Goal: Task Accomplishment & Management: Complete application form

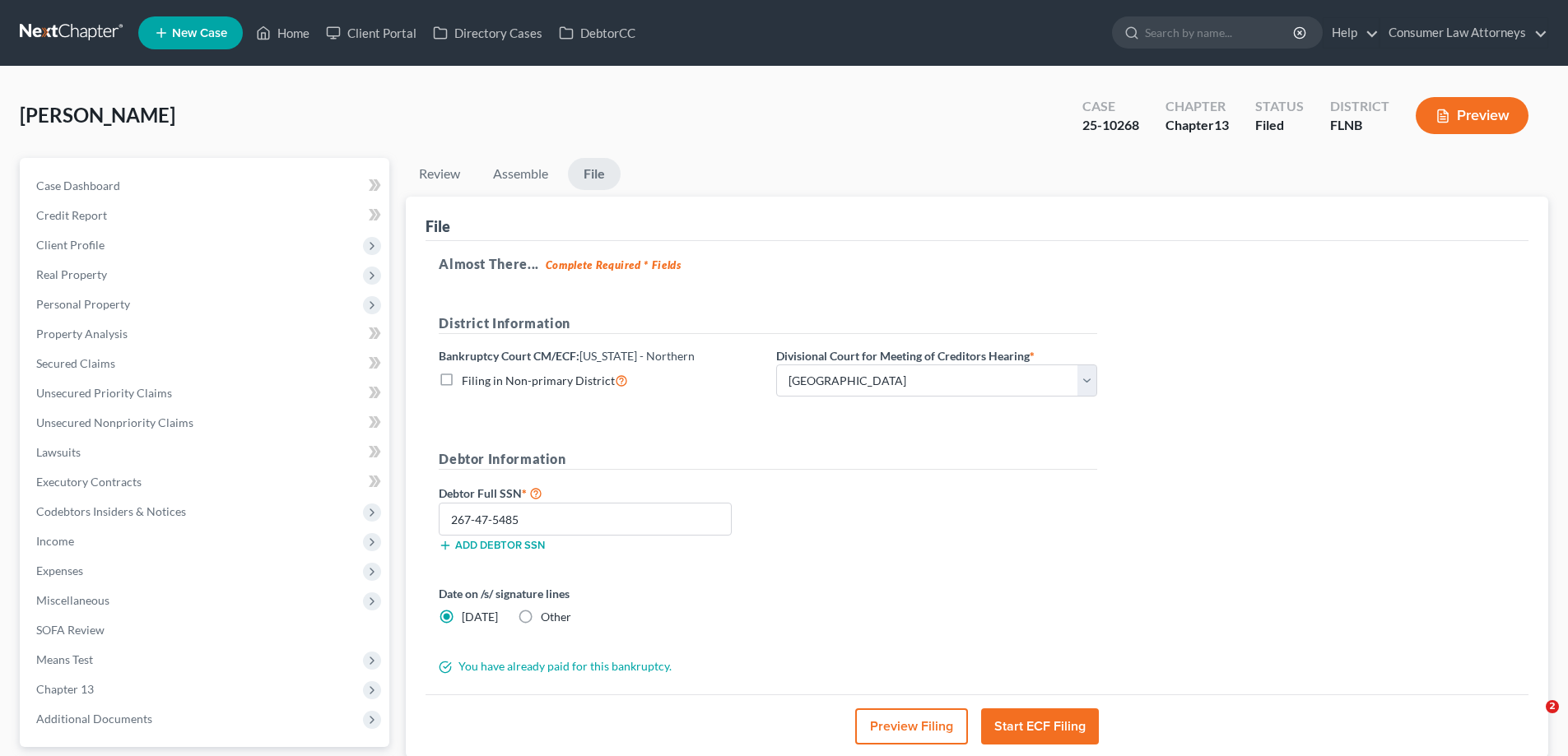
select select "0"
click at [288, 25] on link "Home" at bounding box center [283, 33] width 70 height 30
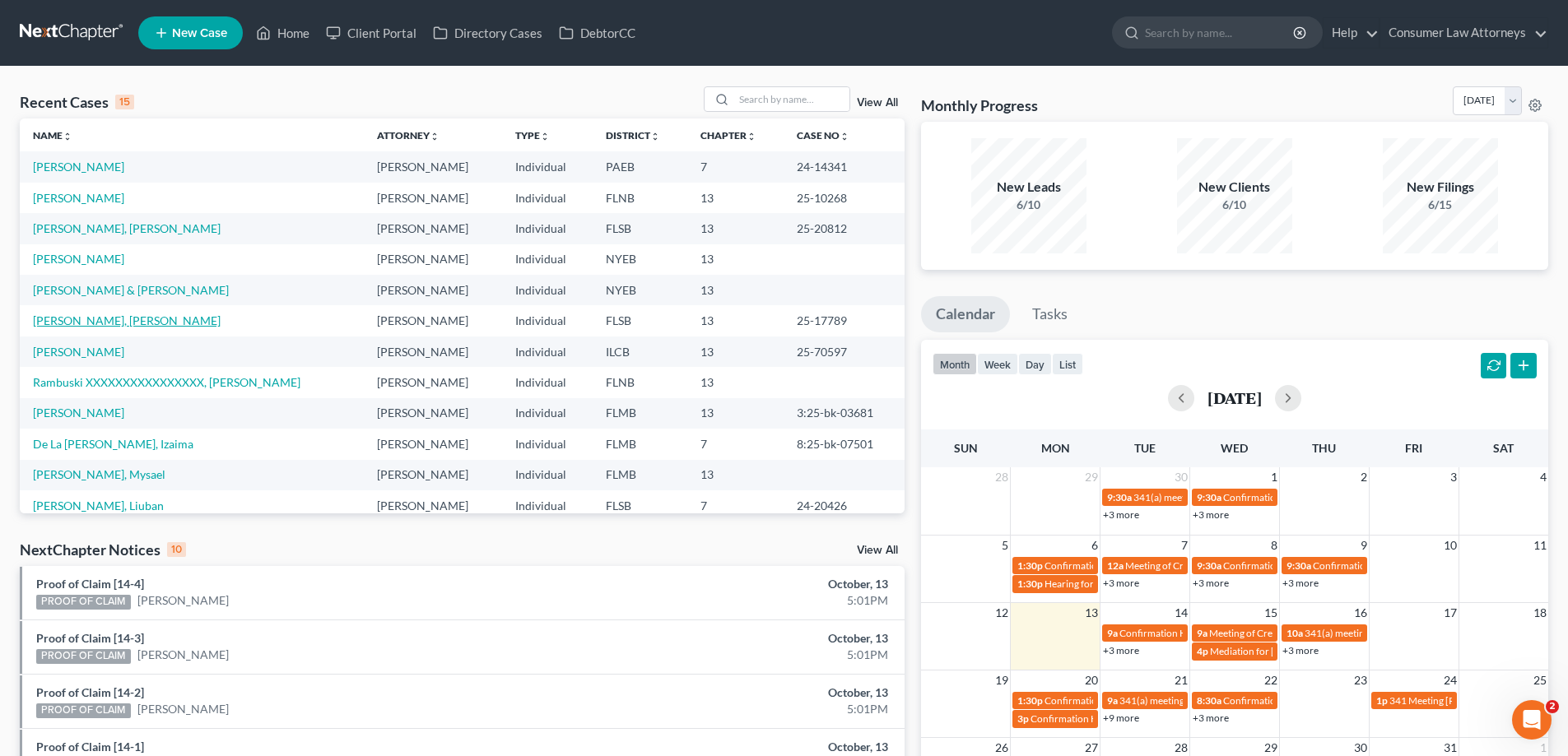
click at [79, 320] on link "[PERSON_NAME], [PERSON_NAME]" at bounding box center [126, 321] width 187 height 14
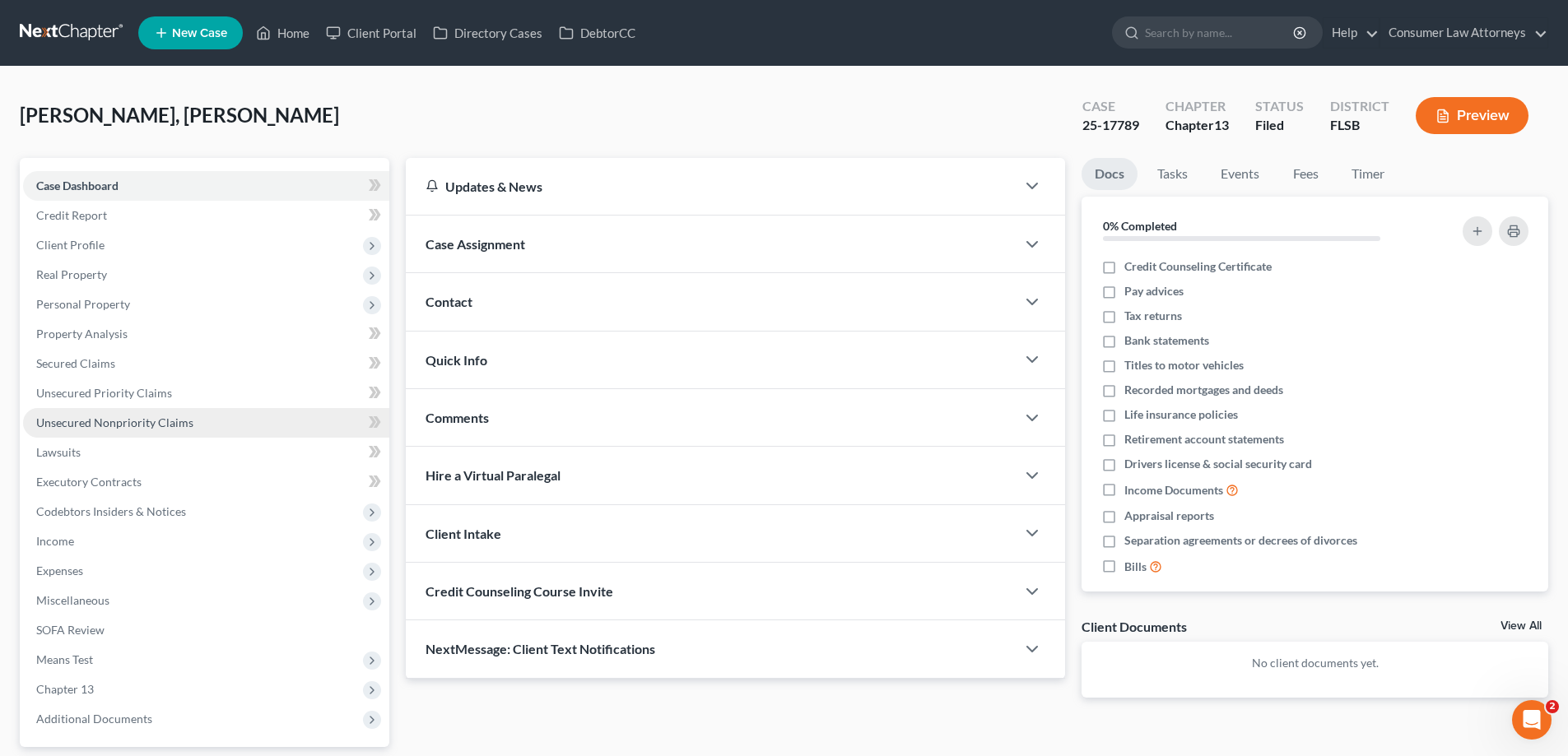
scroll to position [148, 0]
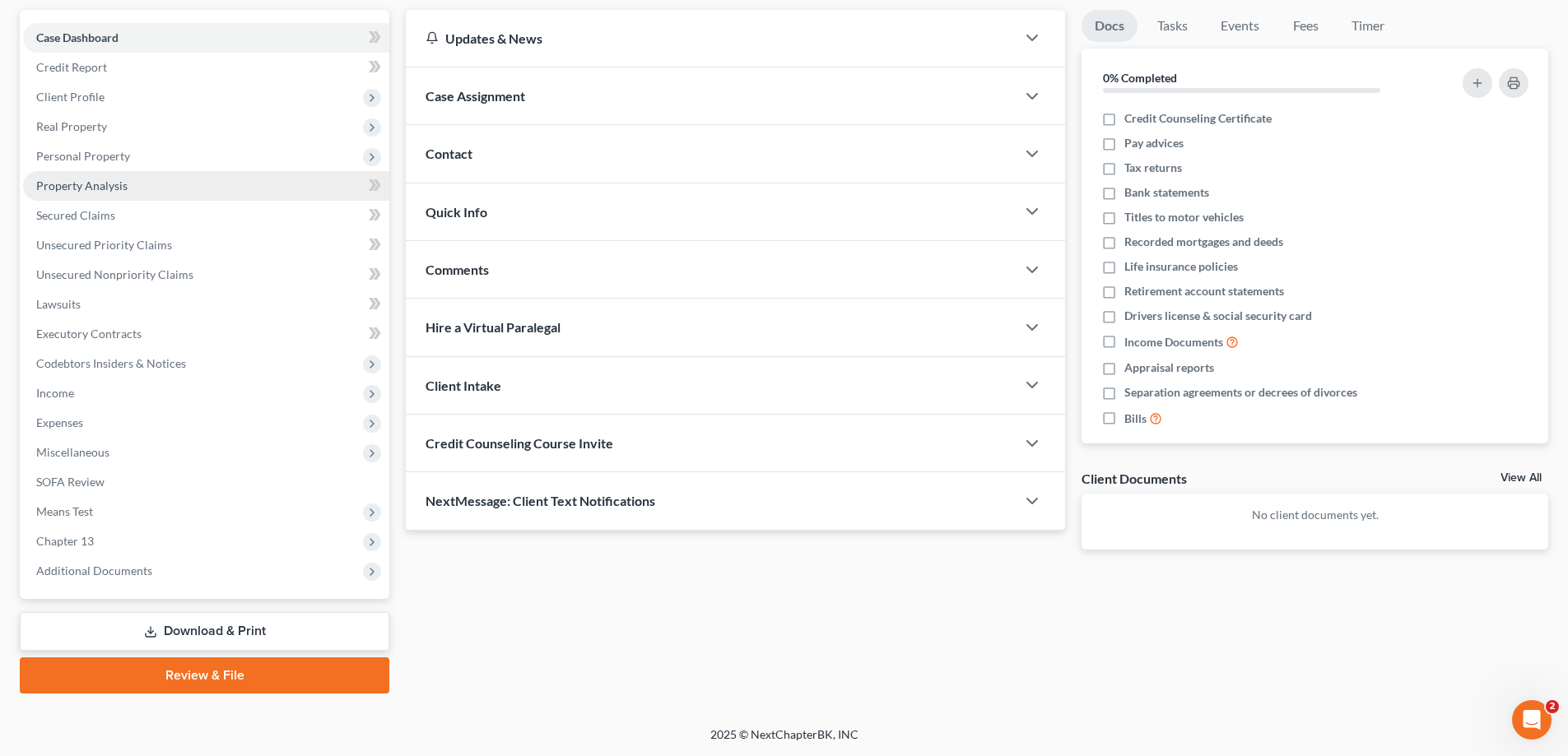
click at [77, 182] on span "Property Analysis" at bounding box center [82, 185] width 91 height 14
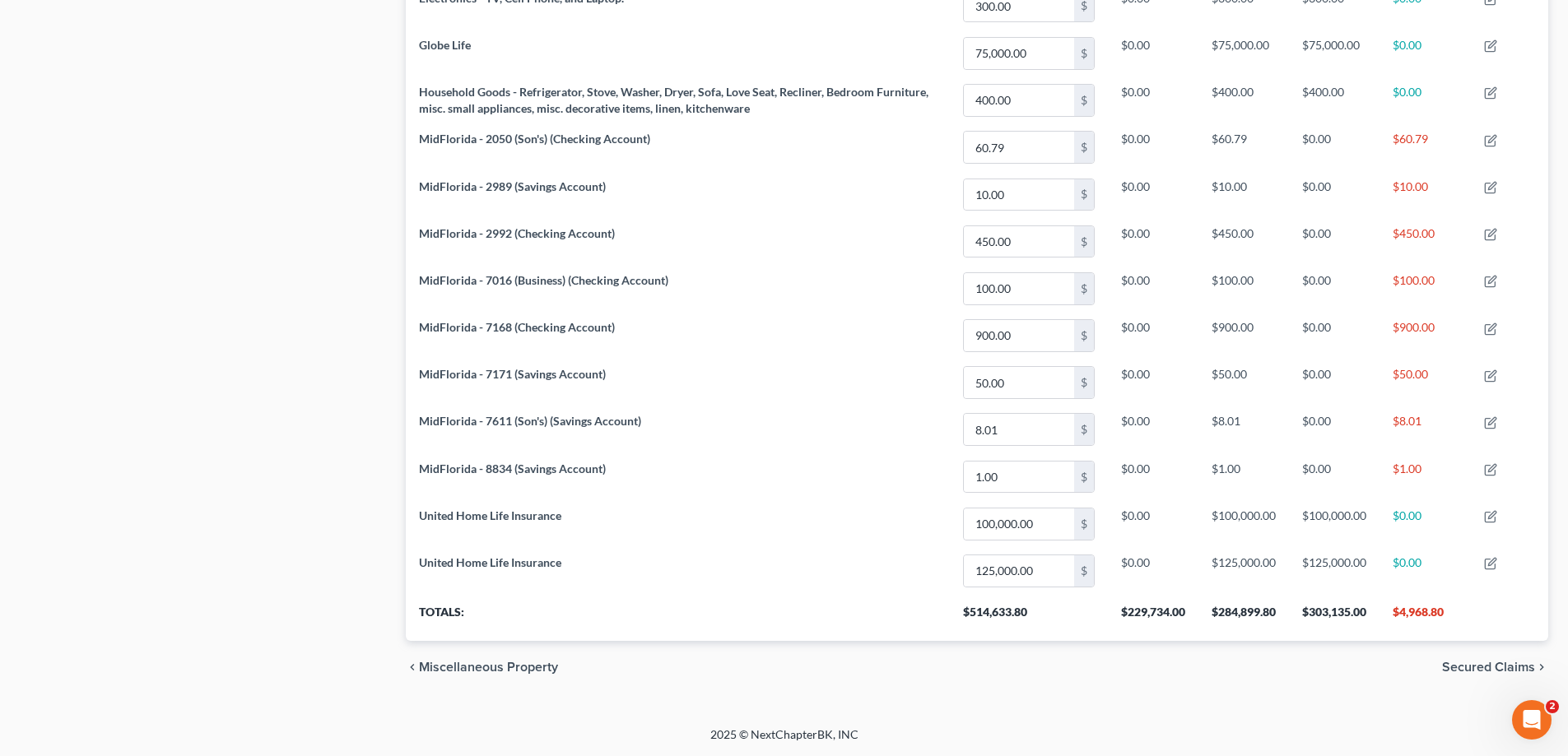
drag, startPoint x: 121, startPoint y: 179, endPoint x: 261, endPoint y: 431, distance: 288.3
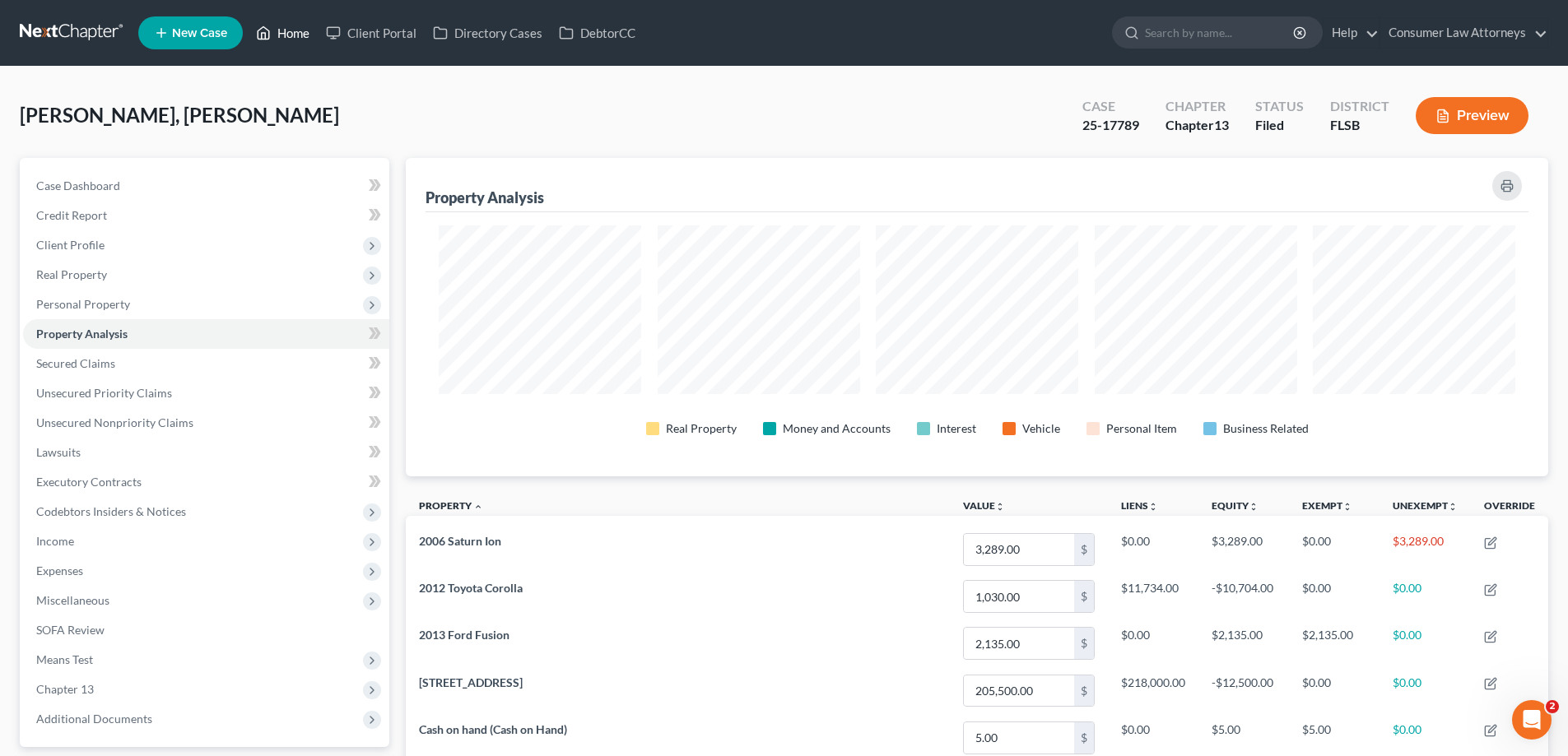
click at [281, 33] on link "Home" at bounding box center [283, 33] width 70 height 30
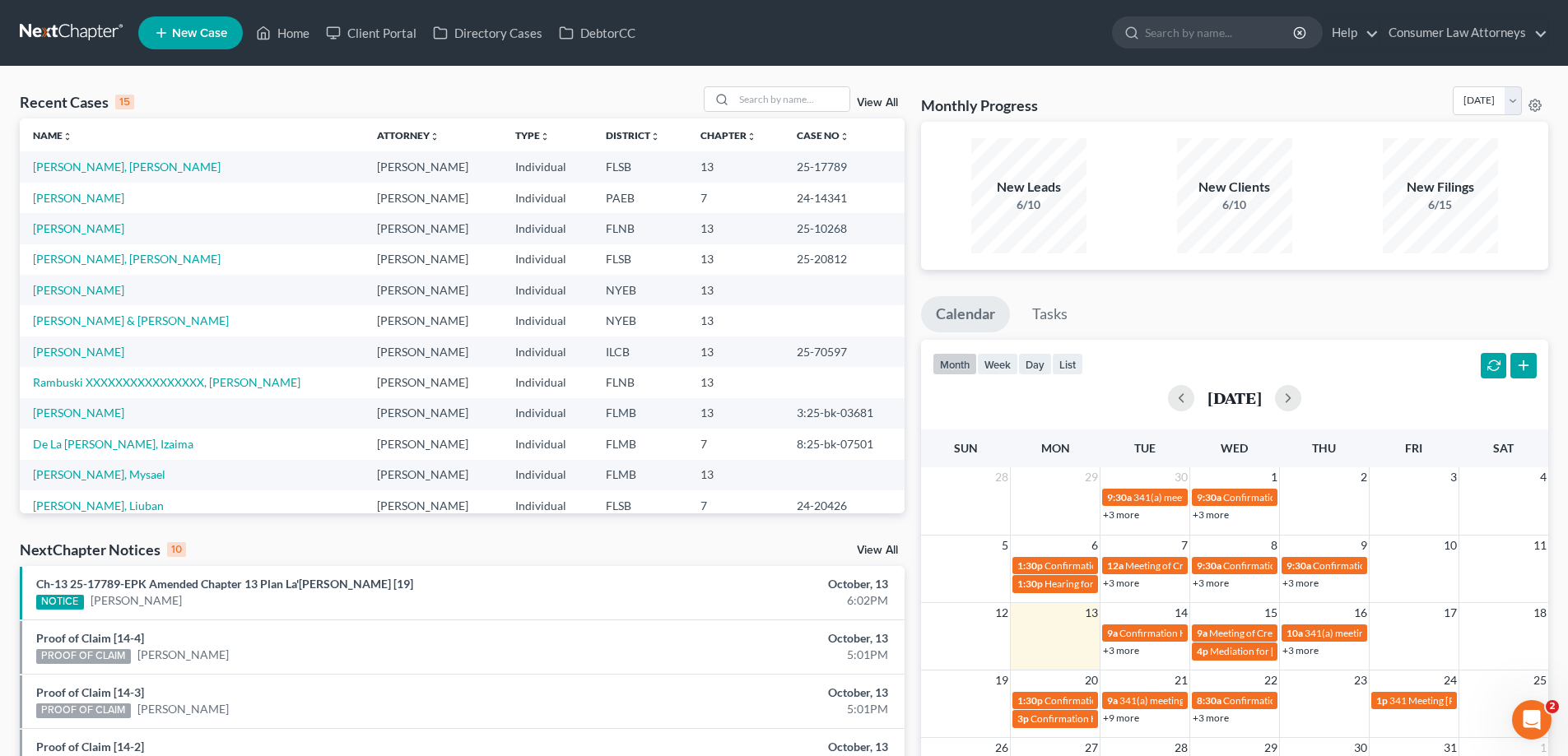
click at [99, 174] on td "[PERSON_NAME], [PERSON_NAME]" at bounding box center [191, 166] width 344 height 31
click at [106, 168] on link "[PERSON_NAME], [PERSON_NAME]" at bounding box center [126, 167] width 187 height 14
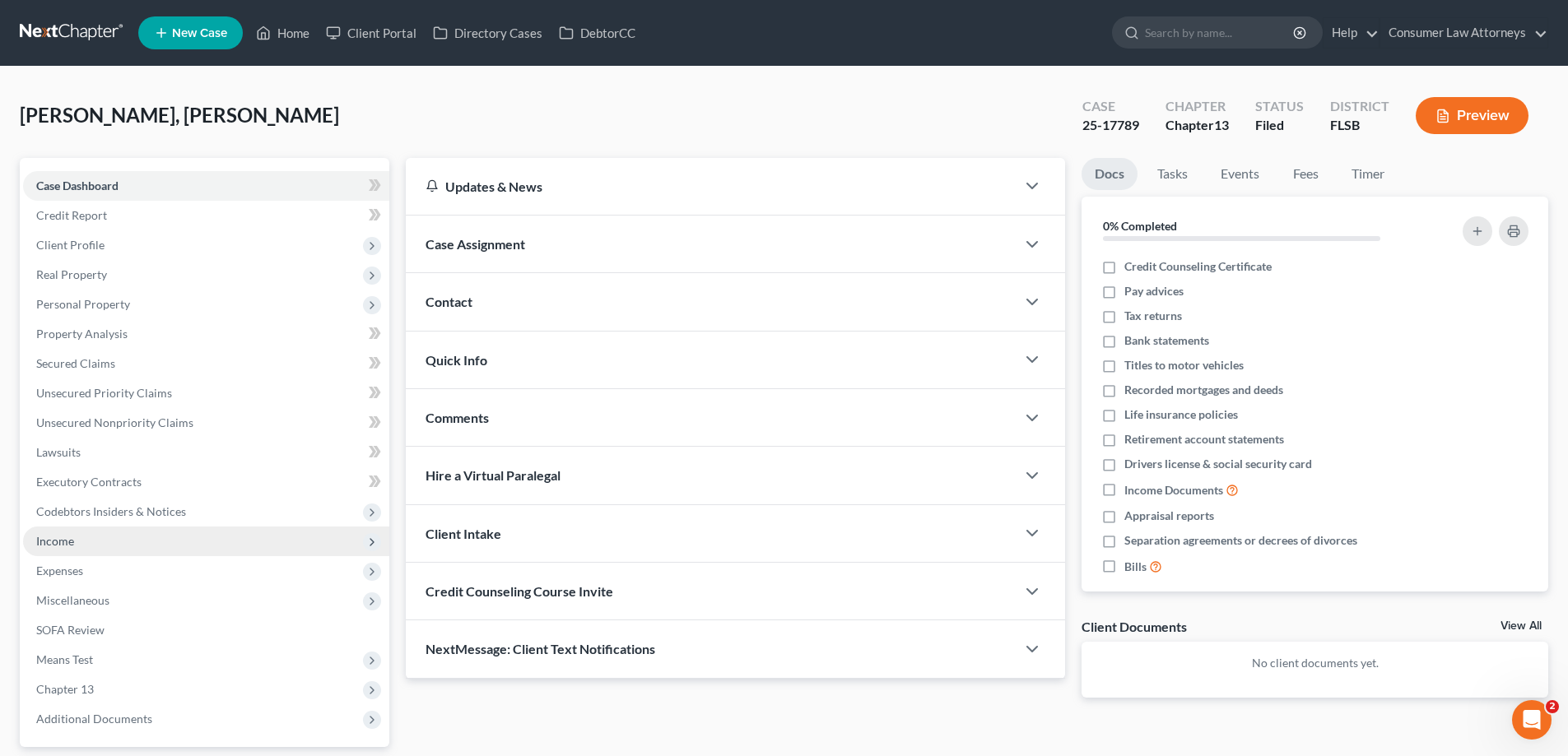
click at [58, 544] on span "Income" at bounding box center [55, 541] width 38 height 14
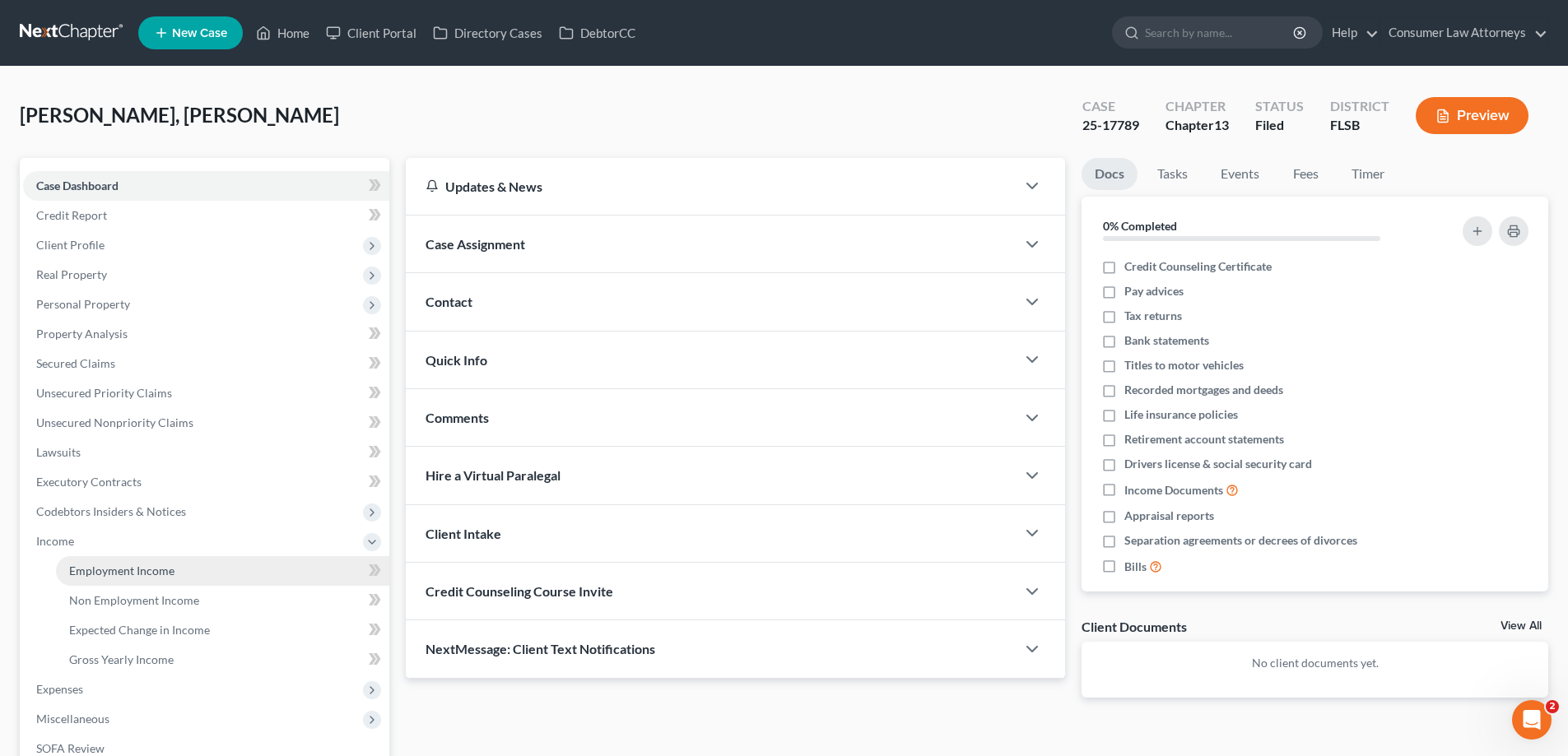
click at [150, 572] on span "Employment Income" at bounding box center [122, 571] width 106 height 14
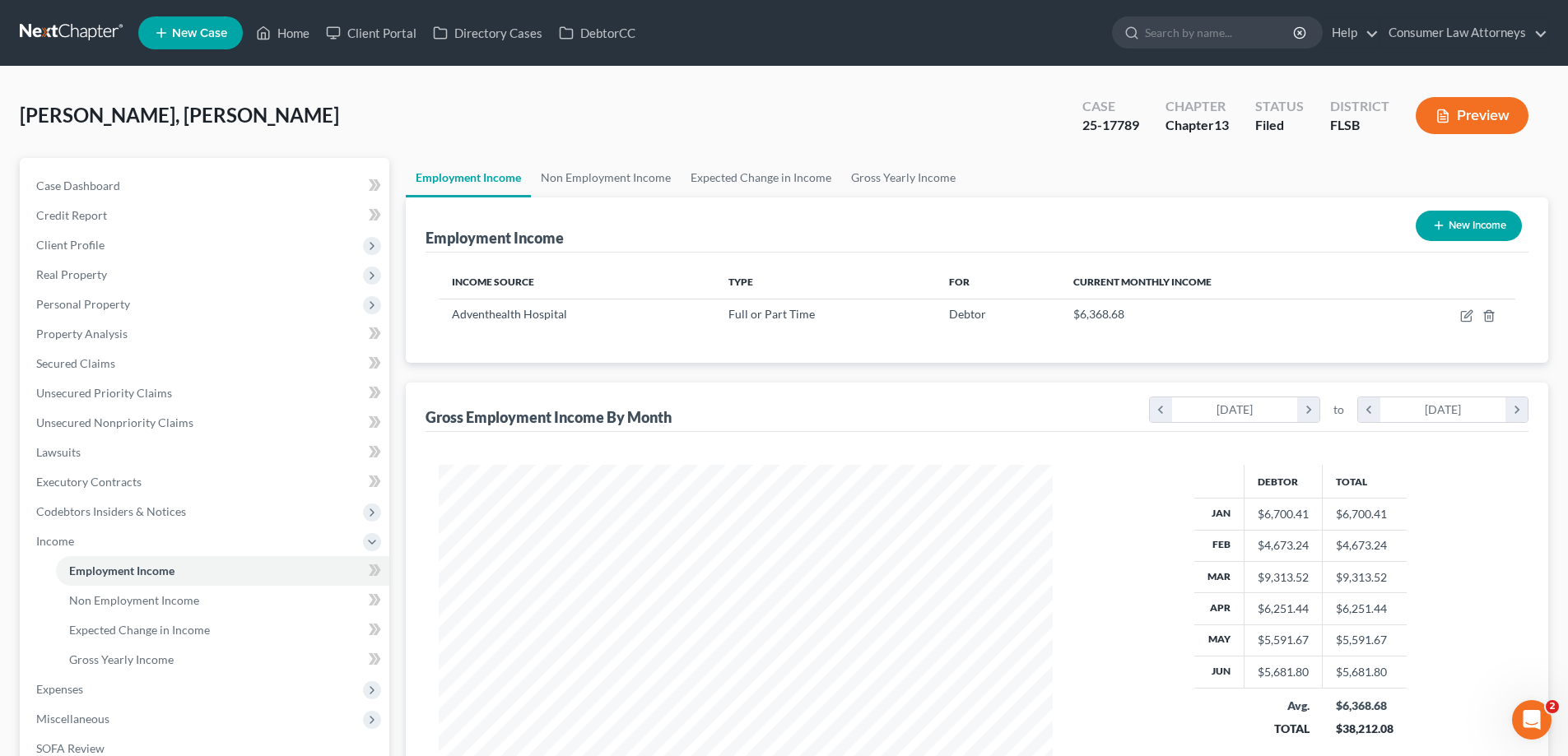
scroll to position [307, 647]
drag, startPoint x: 610, startPoint y: 176, endPoint x: 748, endPoint y: 185, distance: 138.3
click at [611, 176] on link "Non Employment Income" at bounding box center [606, 178] width 150 height 40
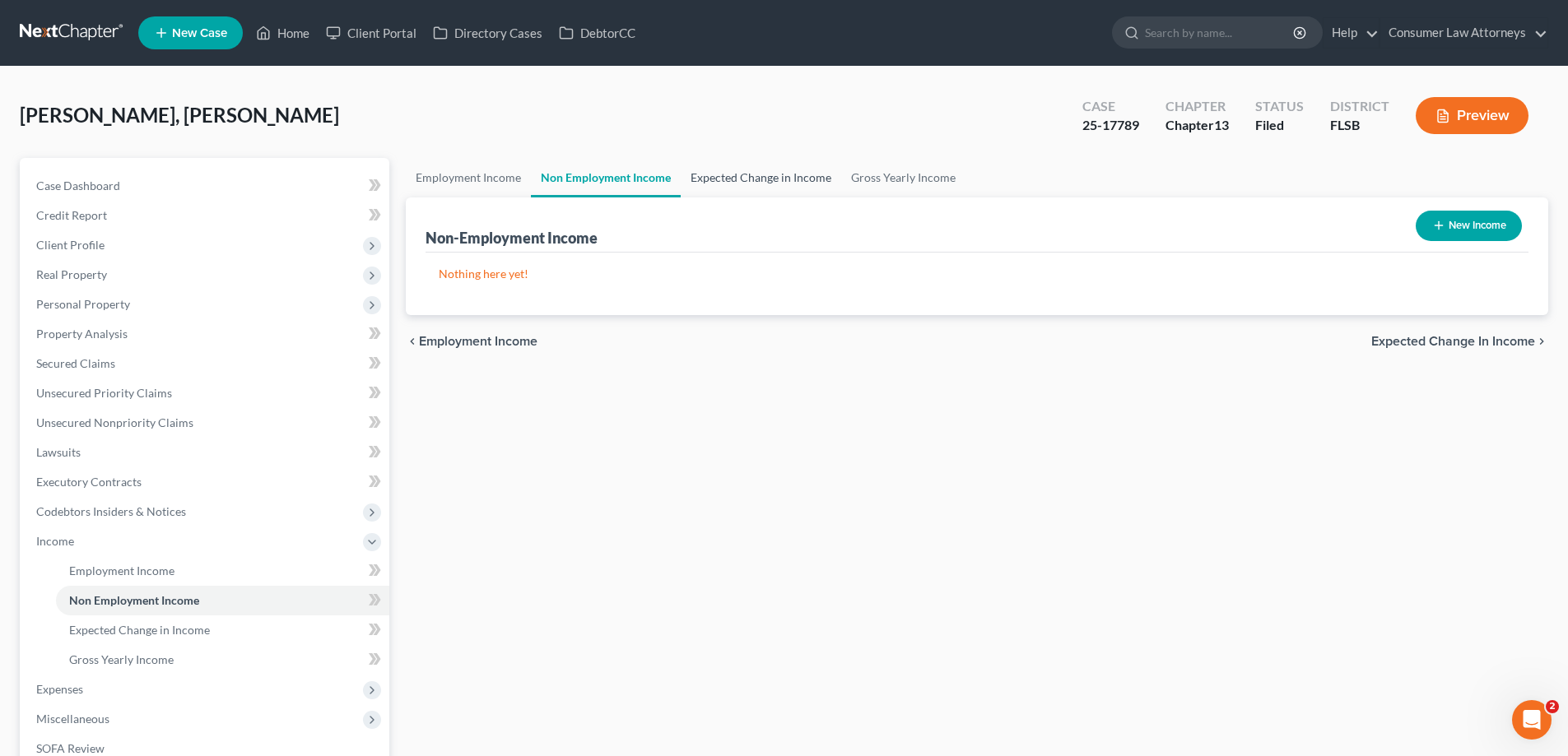
click at [749, 185] on link "Expected Change in Income" at bounding box center [761, 178] width 161 height 40
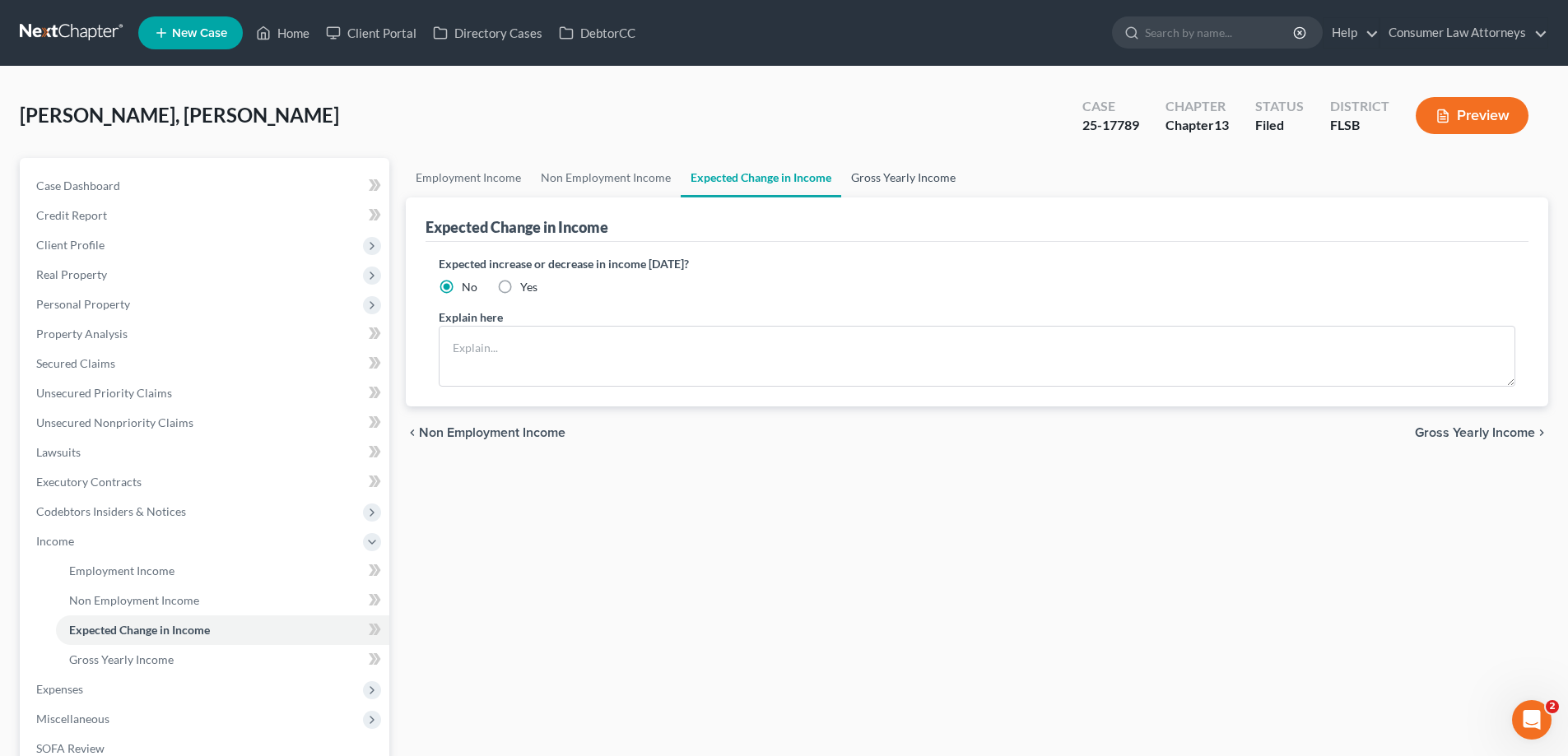
click at [880, 182] on link "Gross Yearly Income" at bounding box center [903, 178] width 124 height 40
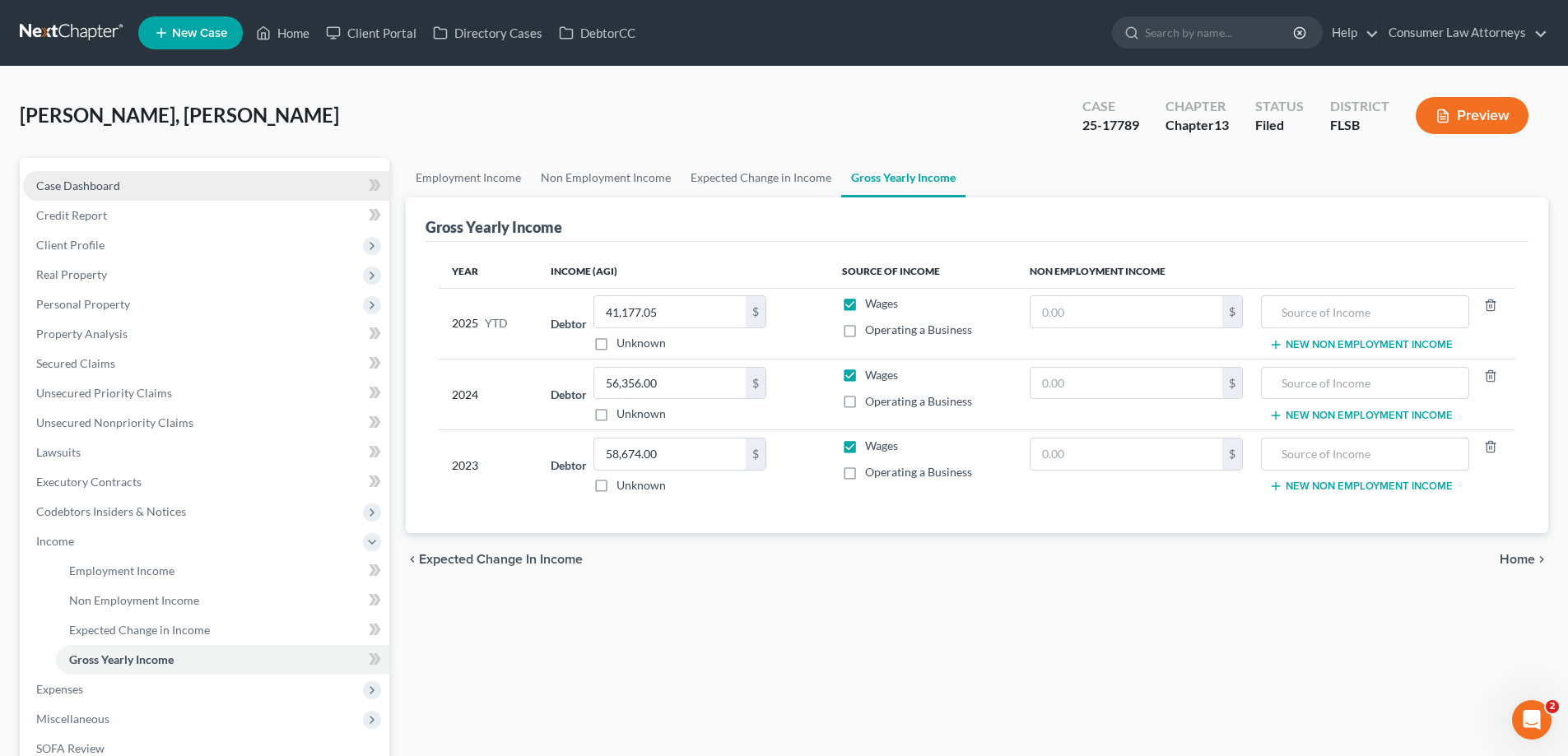
click at [140, 185] on link "Case Dashboard" at bounding box center [206, 186] width 367 height 30
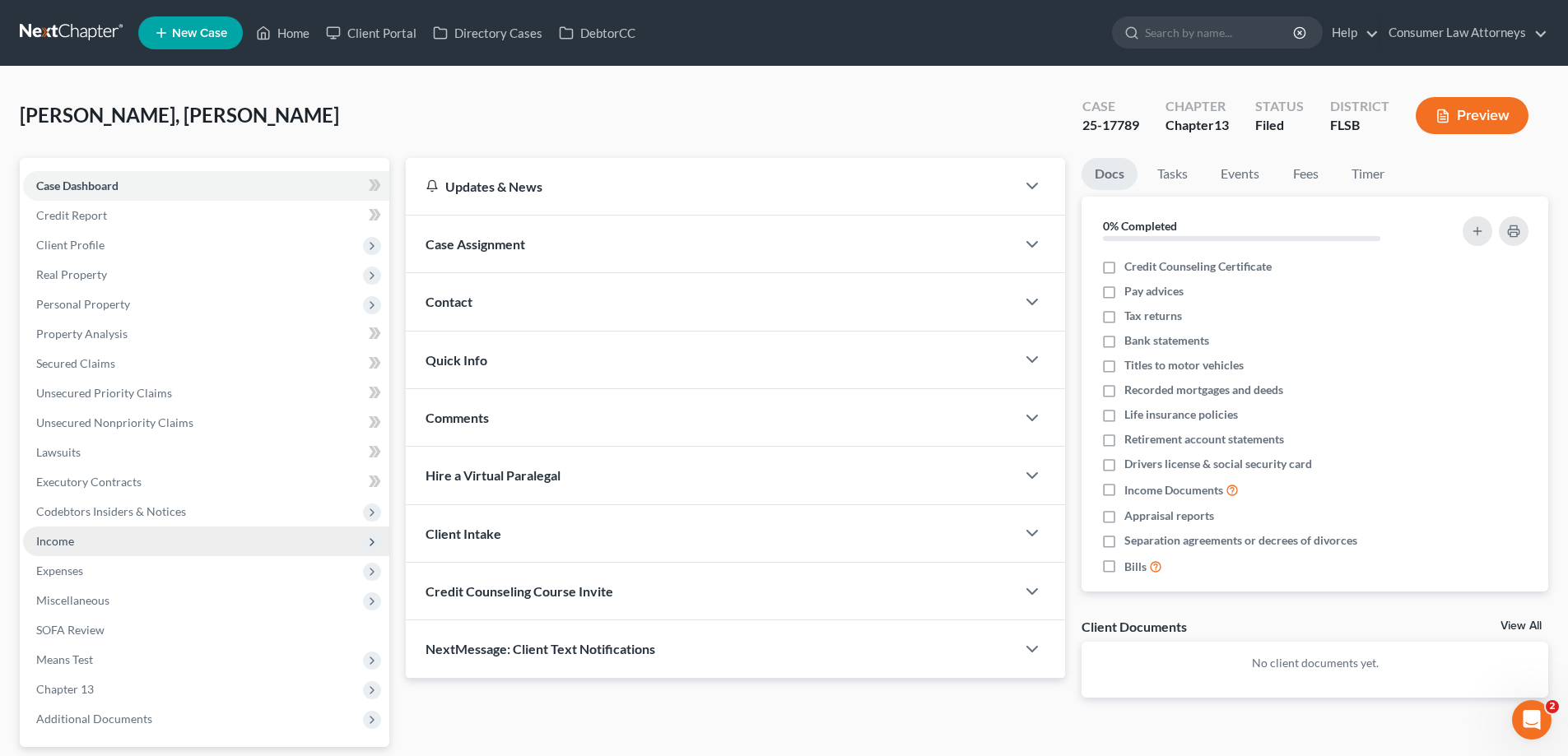
click at [47, 533] on span "Income" at bounding box center [206, 542] width 367 height 30
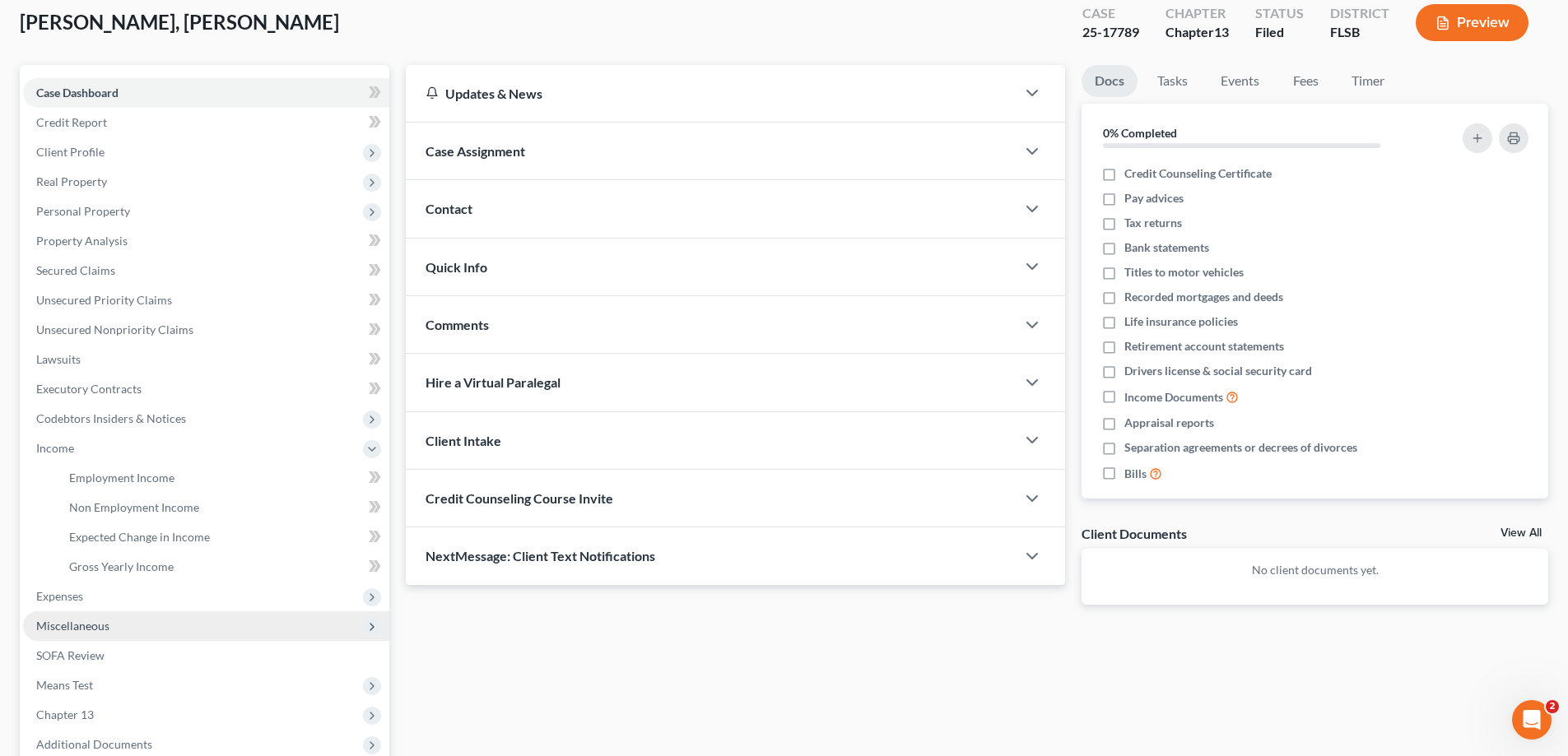
scroll to position [164, 0]
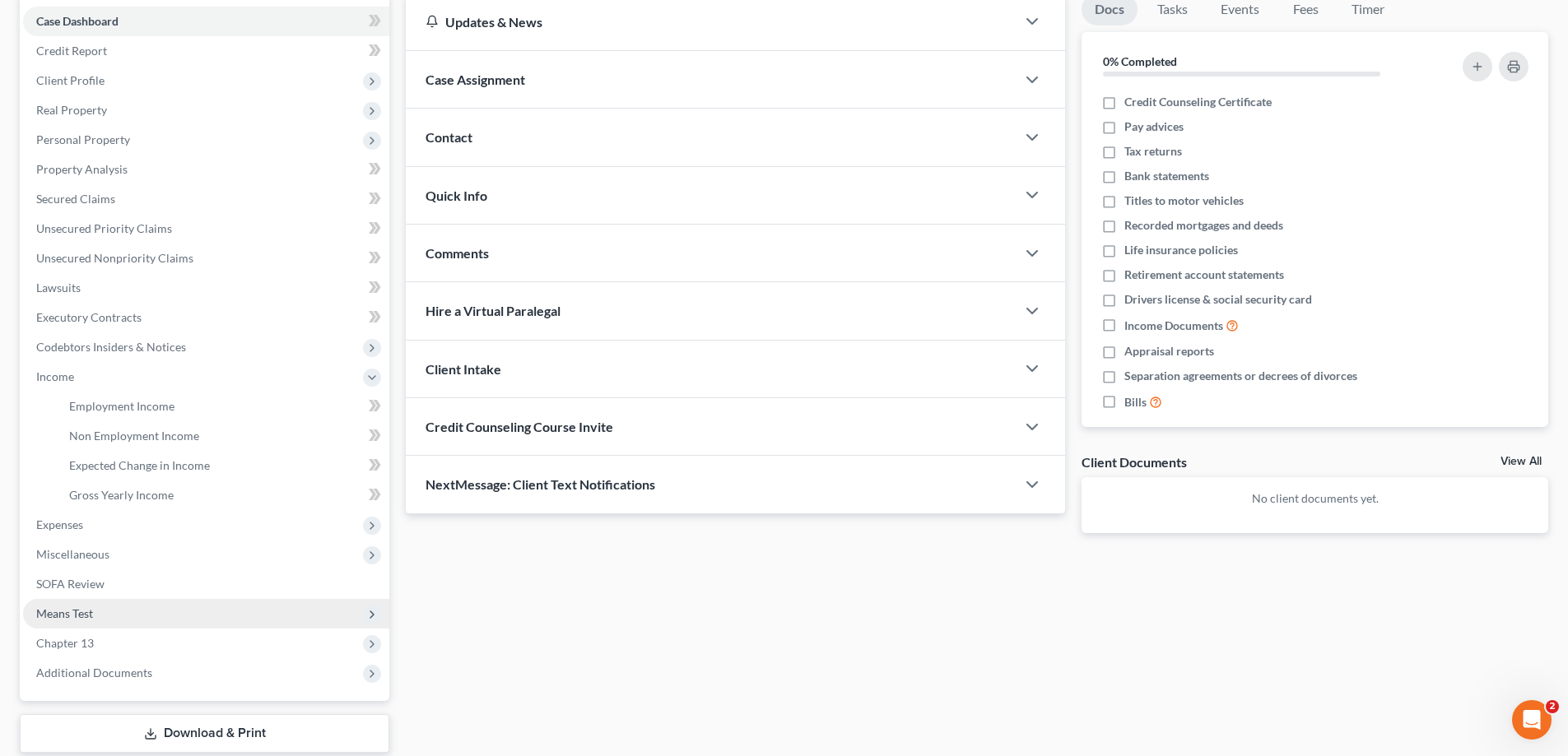
click at [71, 618] on span "Means Test" at bounding box center [64, 614] width 57 height 14
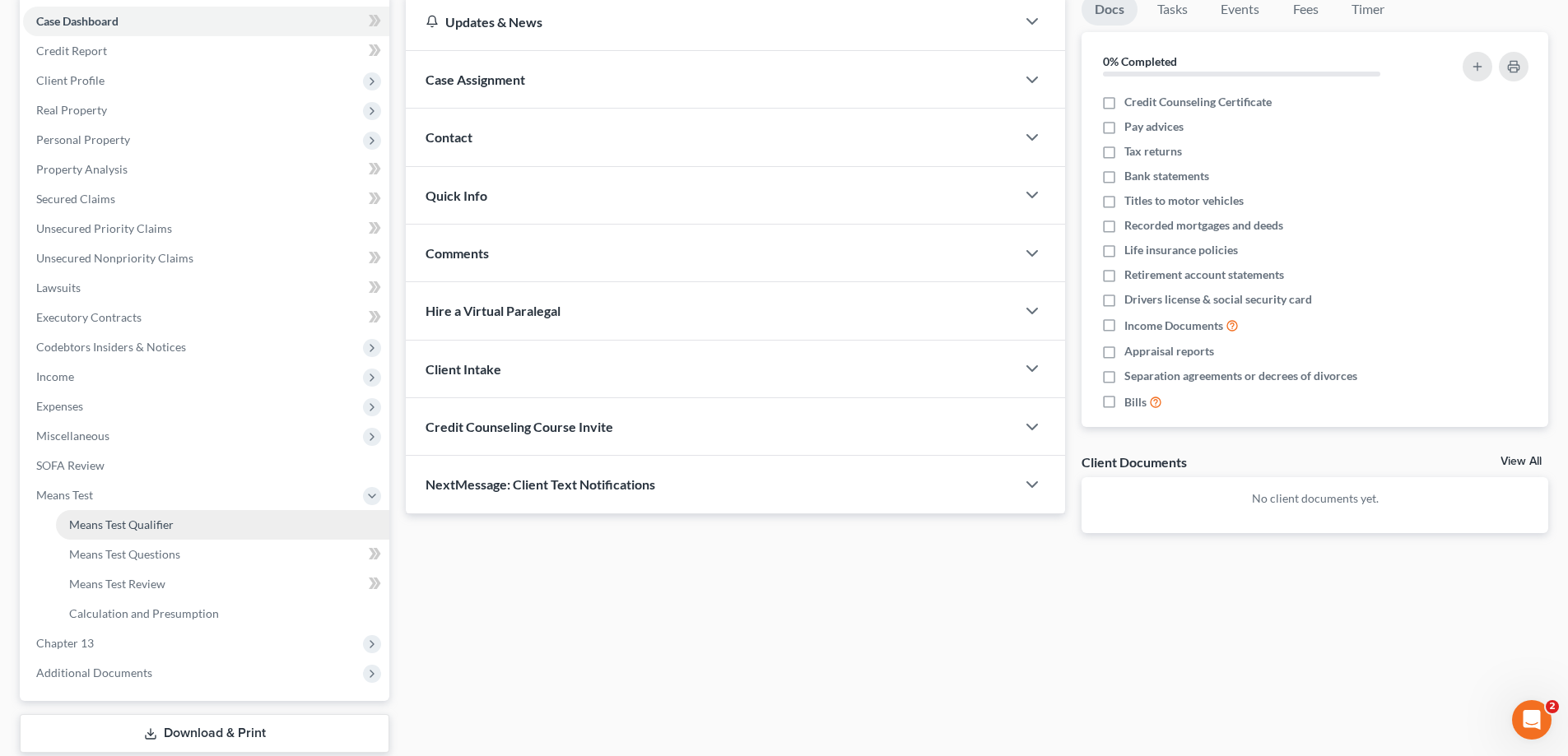
click at [106, 520] on span "Means Test Qualifier" at bounding box center [121, 525] width 105 height 14
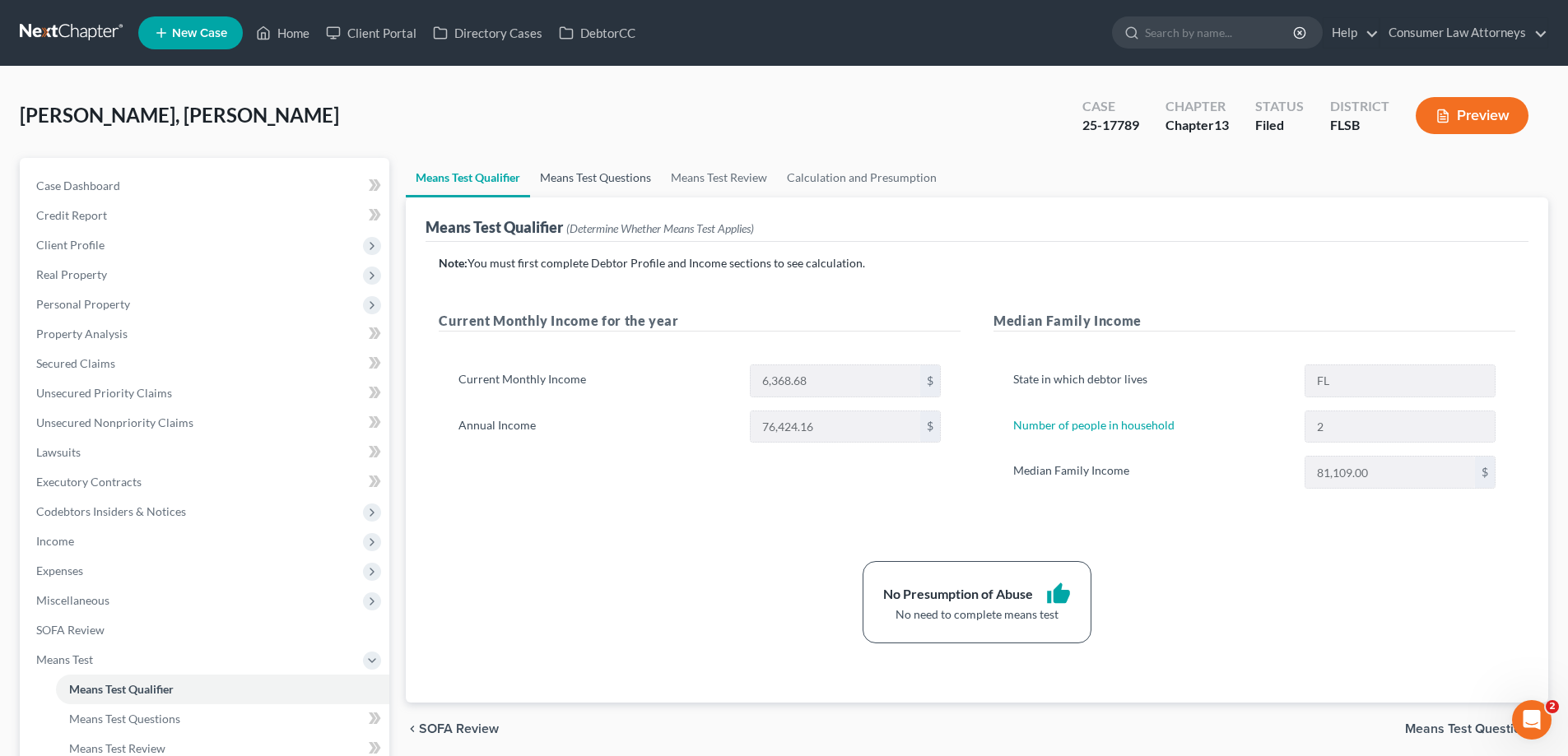
click at [594, 184] on link "Means Test Questions" at bounding box center [595, 178] width 131 height 40
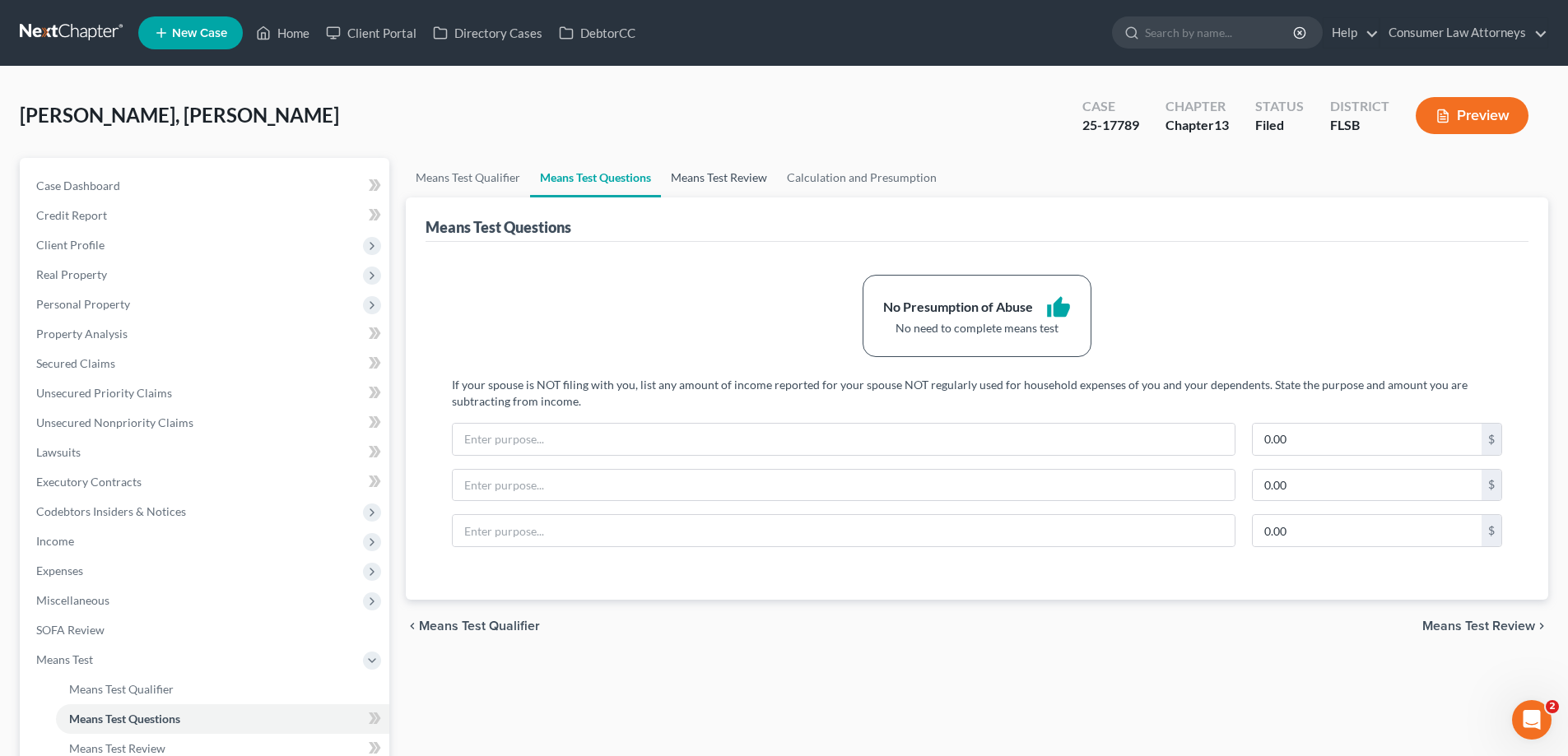
click at [727, 179] on link "Means Test Review" at bounding box center [719, 178] width 116 height 40
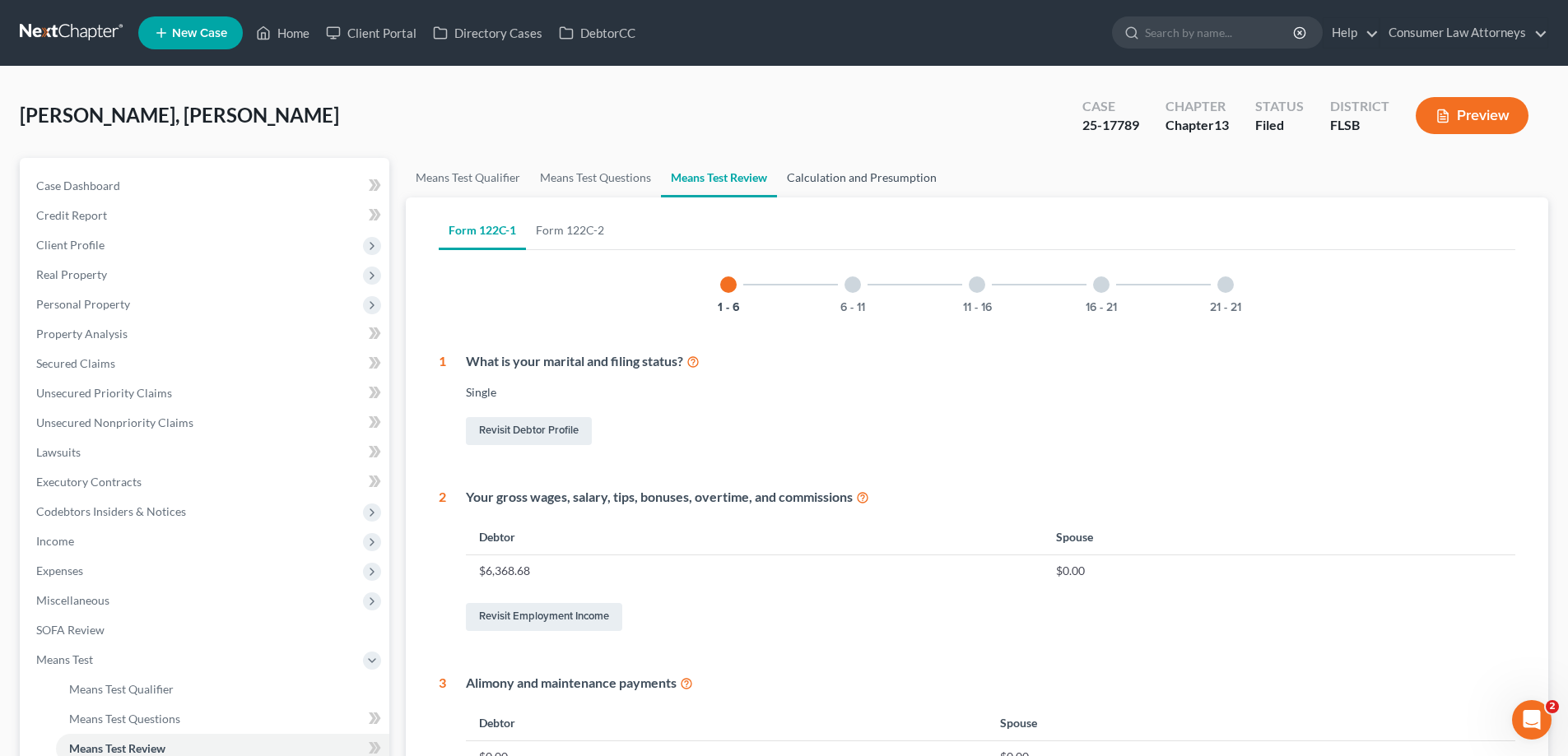
click at [831, 181] on link "Calculation and Presumption" at bounding box center [862, 178] width 170 height 40
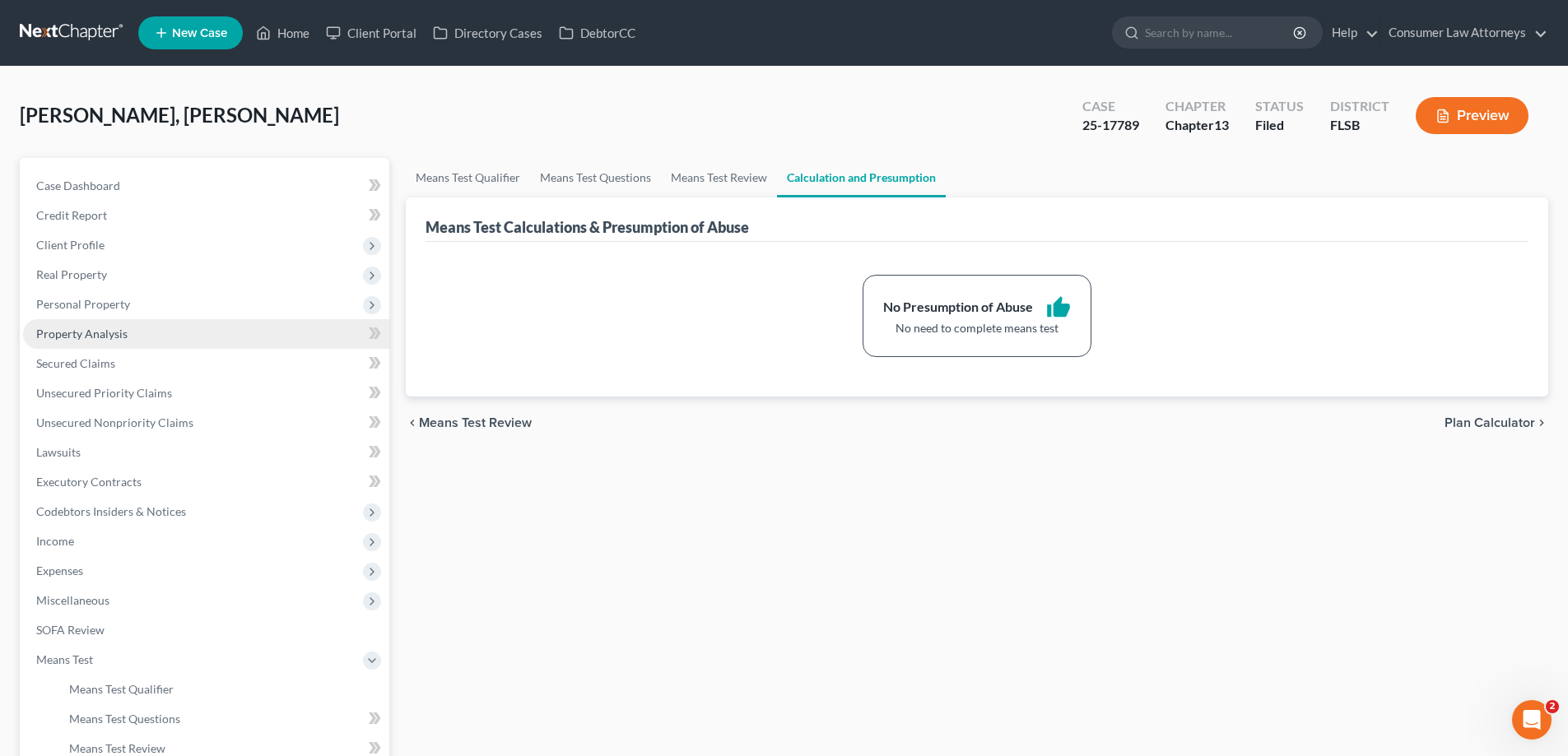
click at [55, 332] on span "Property Analysis" at bounding box center [82, 334] width 91 height 14
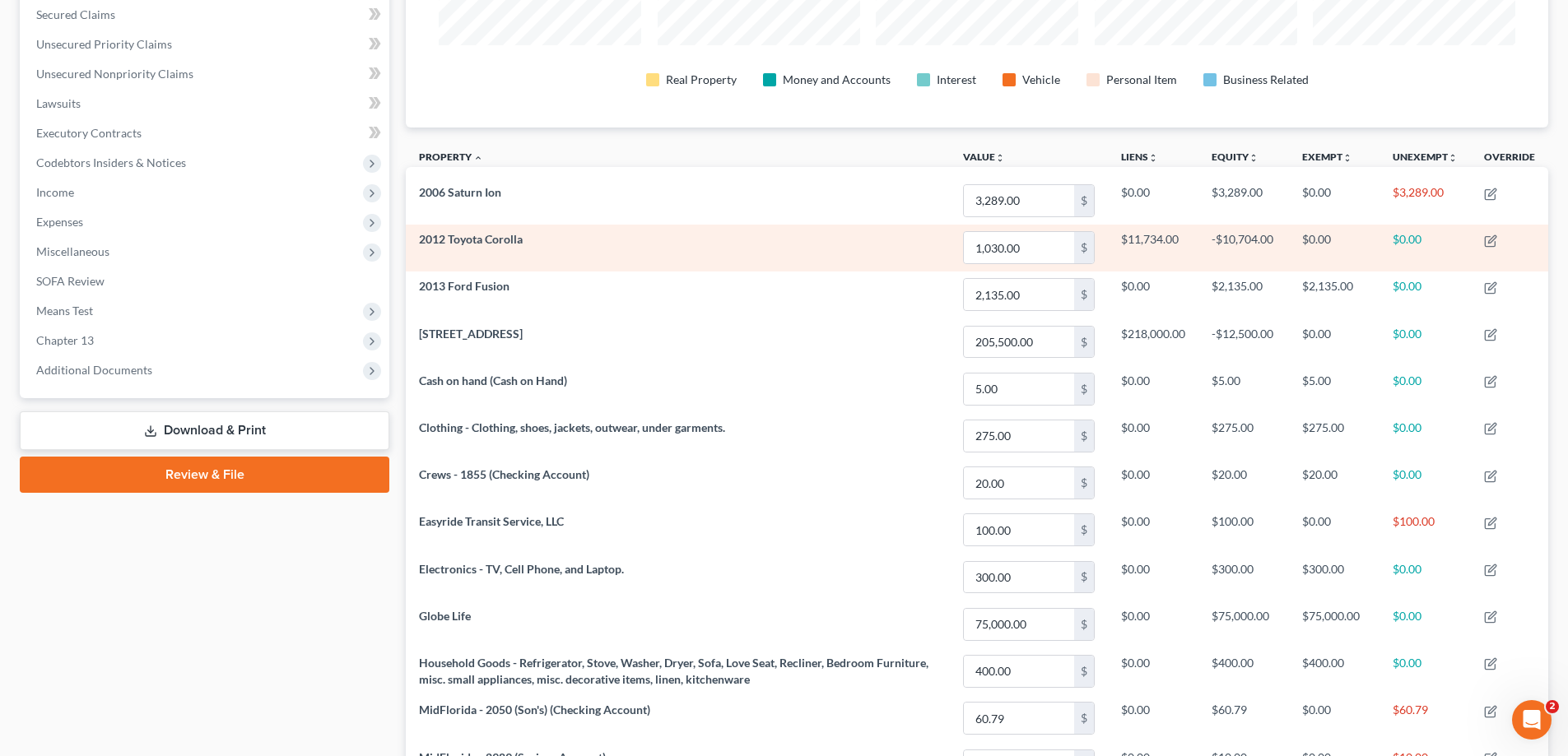
scroll to position [822519, 822020]
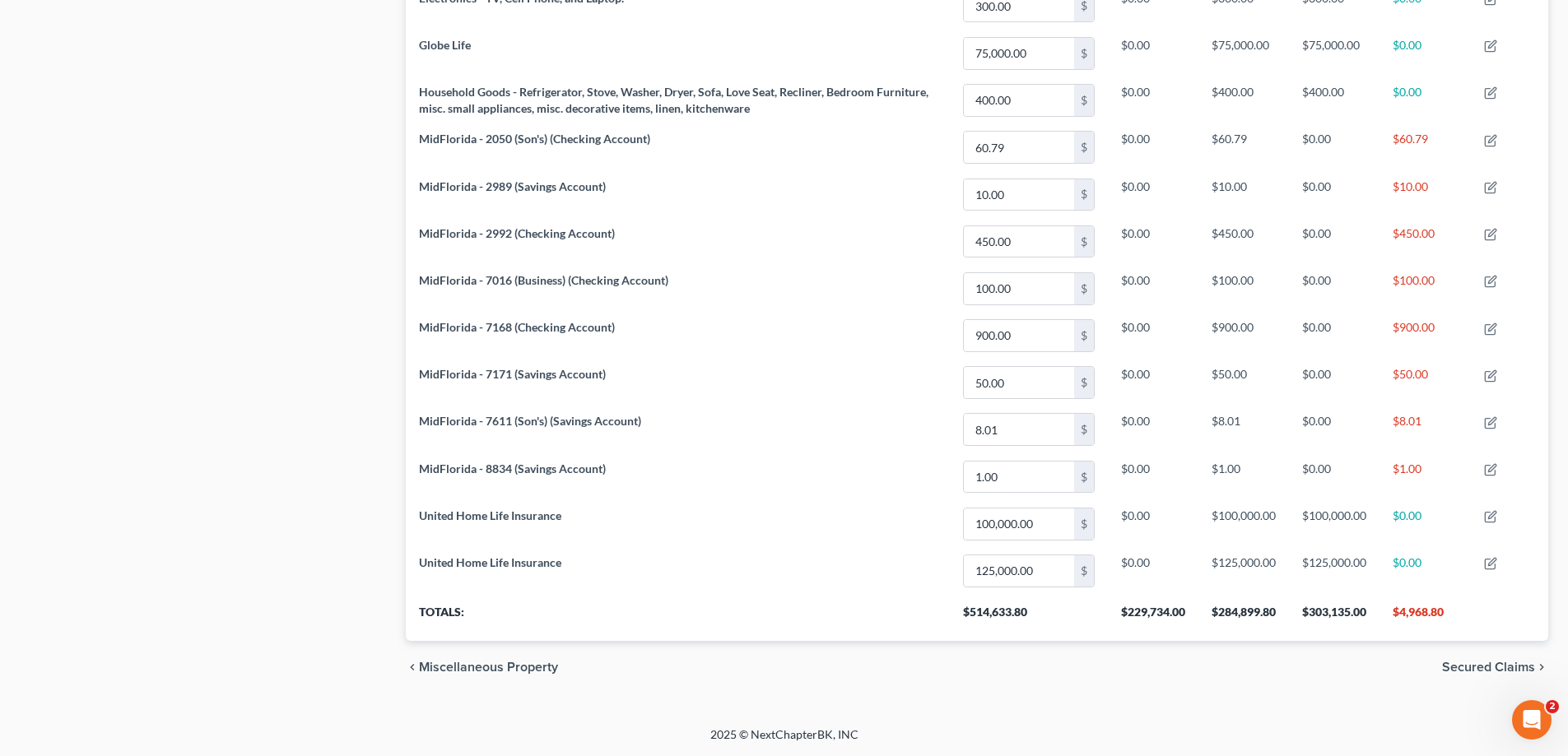
click at [1274, 638] on th "$284,899.80" at bounding box center [1243, 618] width 91 height 46
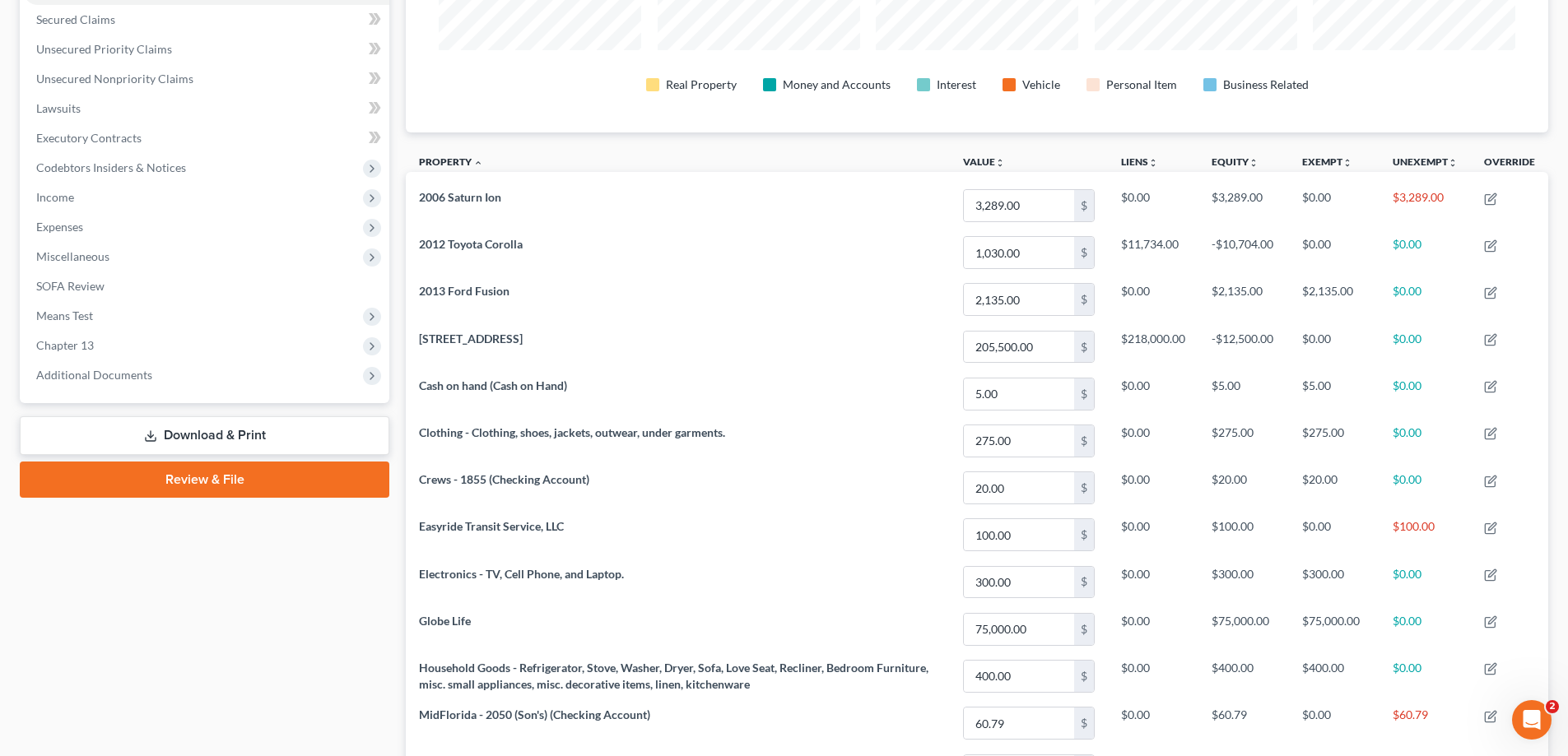
scroll to position [0, 0]
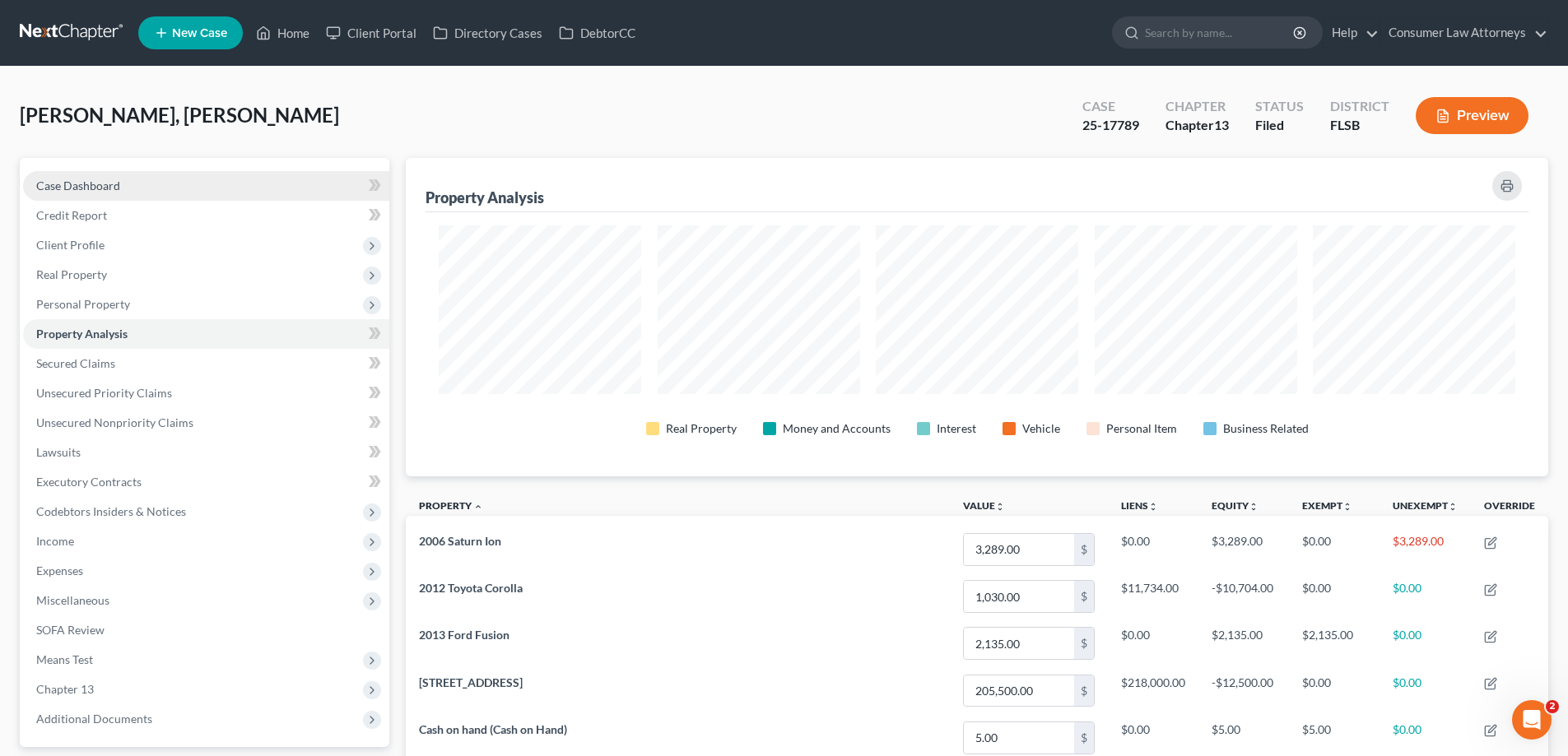
click at [70, 188] on span "Case Dashboard" at bounding box center [77, 185] width 84 height 14
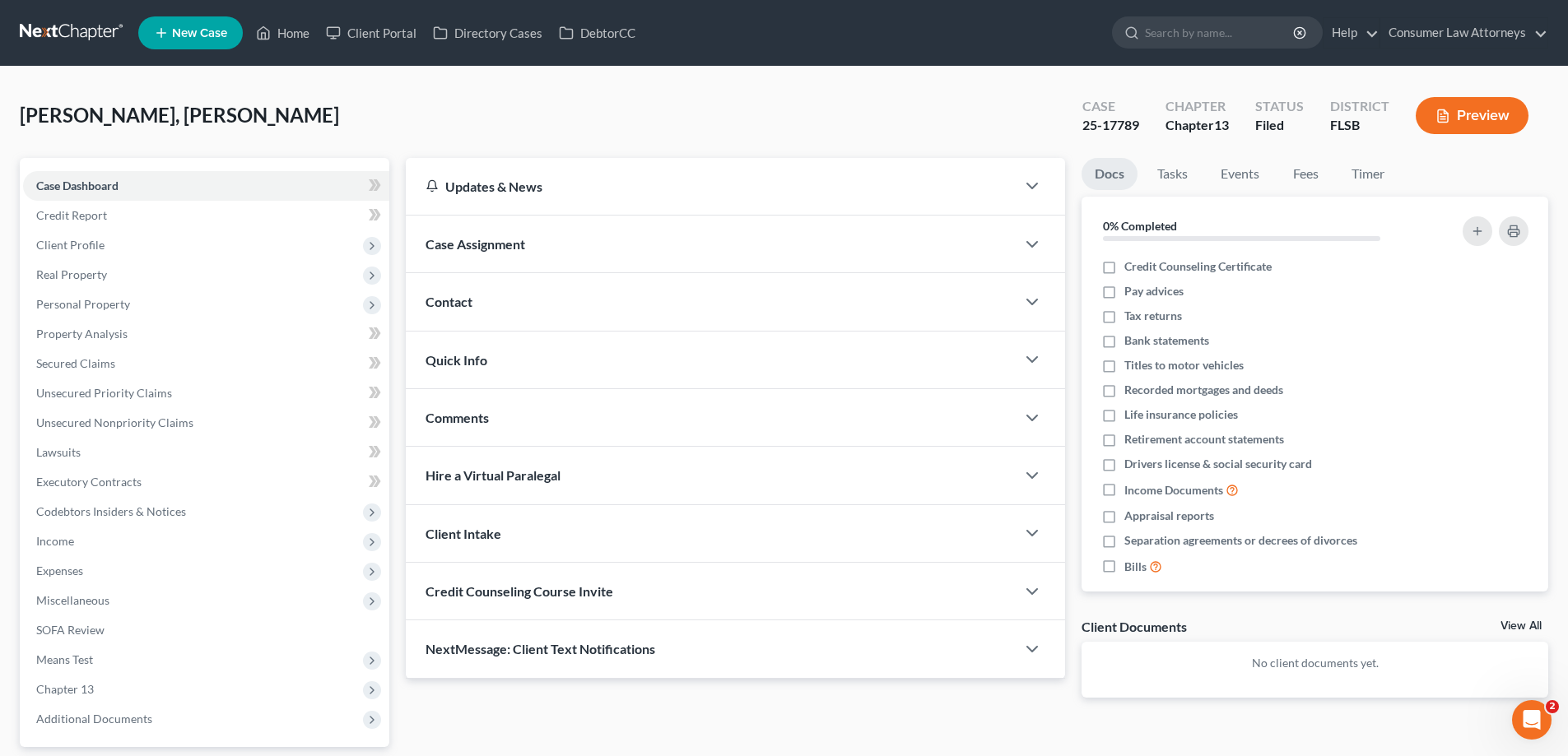
click at [393, 202] on div "Case Dashboard Payments Invoices Payments Payments Credit Report Client Profile" at bounding box center [204, 500] width 386 height 684
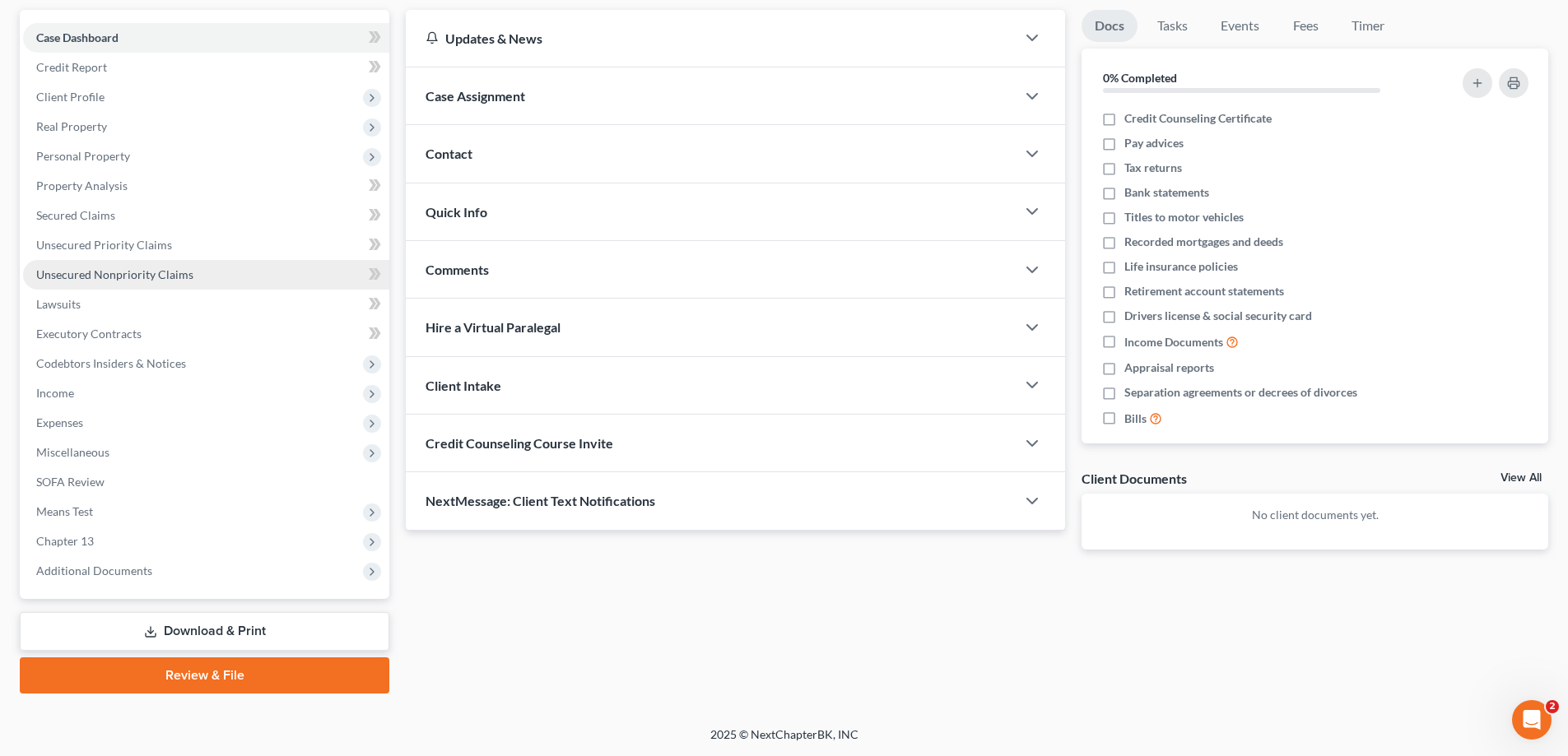
click at [150, 282] on link "Unsecured Nonpriority Claims" at bounding box center [206, 275] width 367 height 30
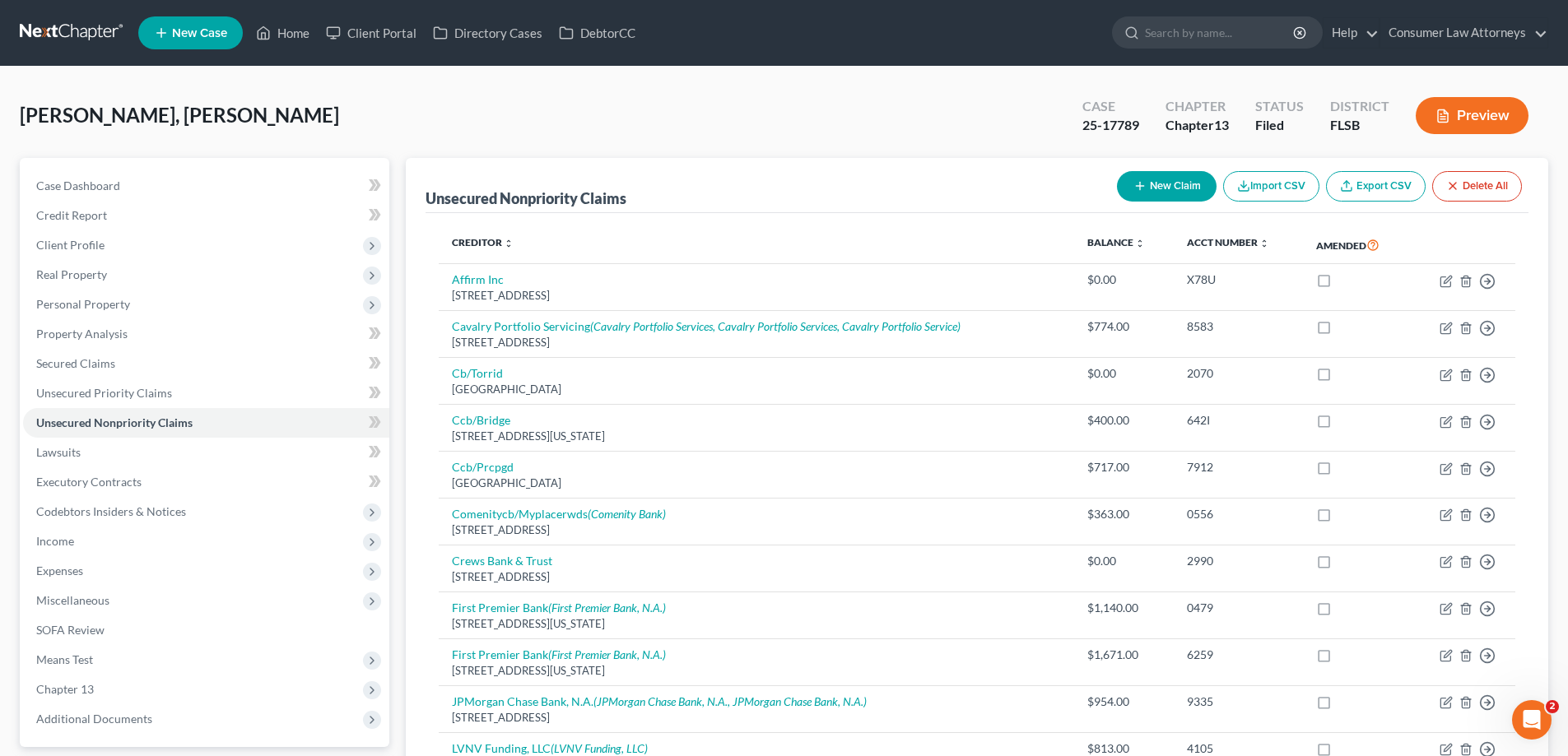
click at [852, 167] on div "Unsecured Nonpriority Claims New Claim Import CSV Export CSV Delete All" at bounding box center [977, 185] width 1103 height 55
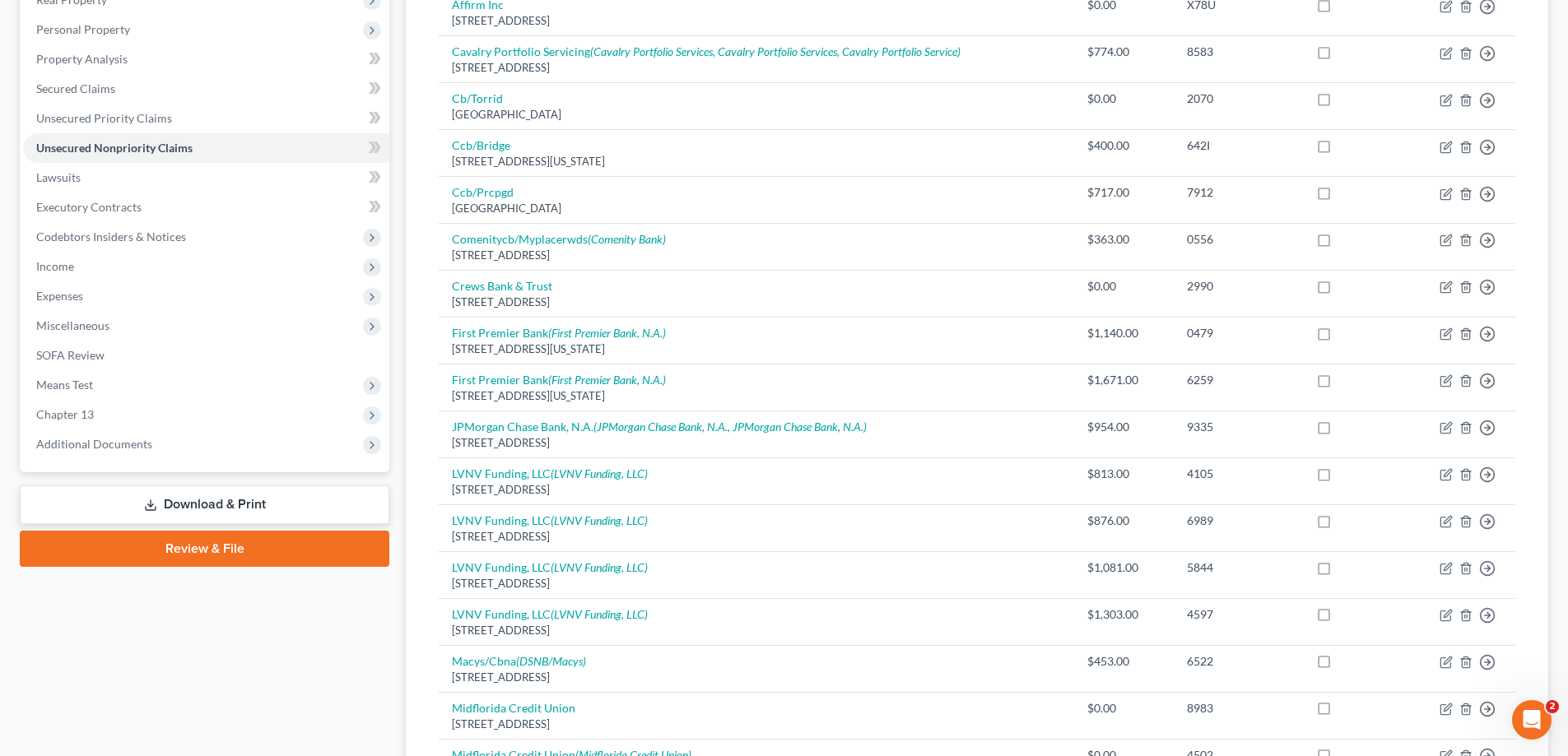
scroll to position [494, 0]
